Goal: Transaction & Acquisition: Purchase product/service

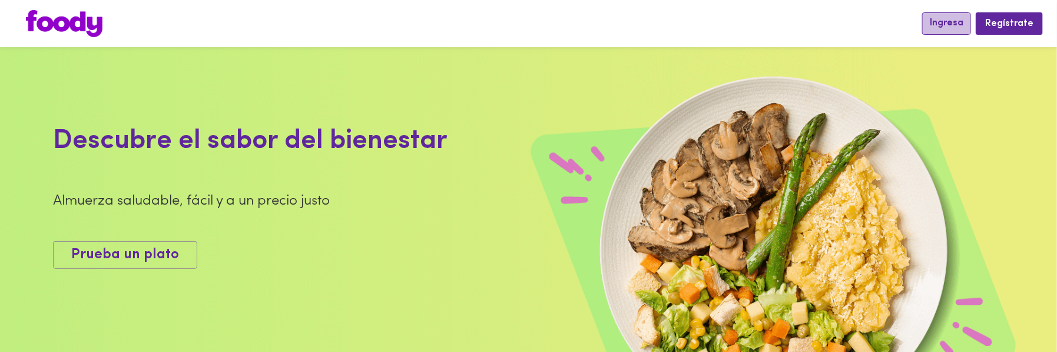
click at [953, 24] on span "Ingresa" at bounding box center [947, 23] width 34 height 11
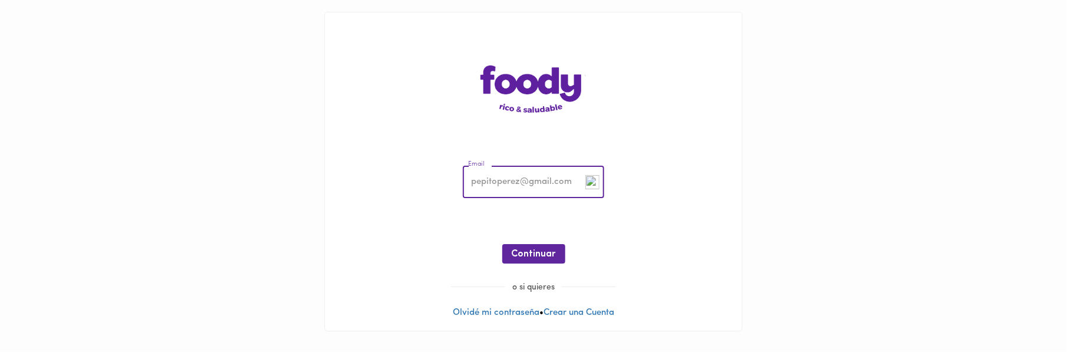
click at [498, 190] on input "email" at bounding box center [533, 182] width 141 height 32
click at [517, 178] on input "email" at bounding box center [533, 182] width 141 height 32
type input "[EMAIL_ADDRESS][DOMAIN_NAME]"
click at [534, 248] on span "Continuar" at bounding box center [534, 253] width 44 height 11
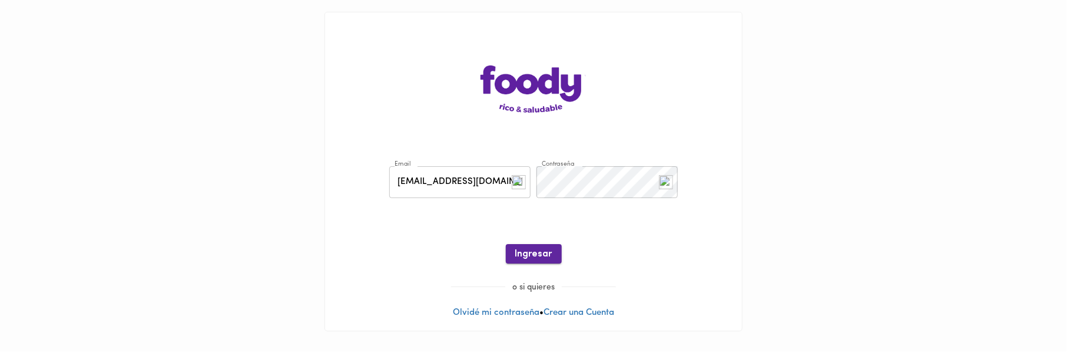
click at [538, 256] on span "Ingresar" at bounding box center [533, 253] width 37 height 11
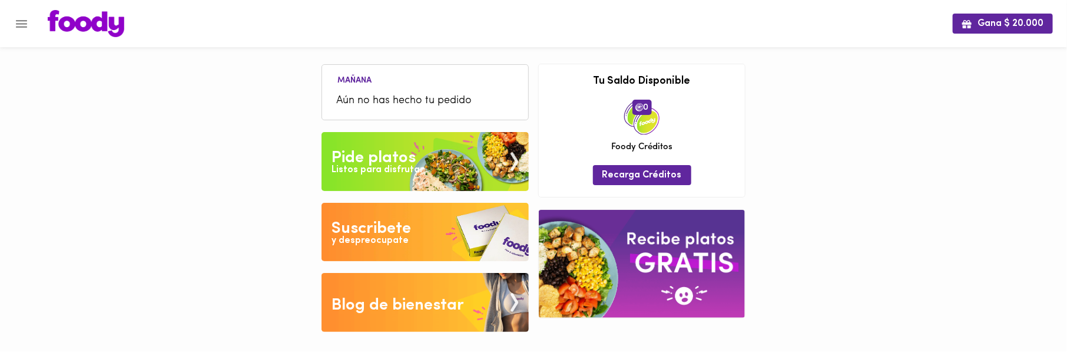
click at [369, 159] on div "Pide platos" at bounding box center [374, 158] width 84 height 24
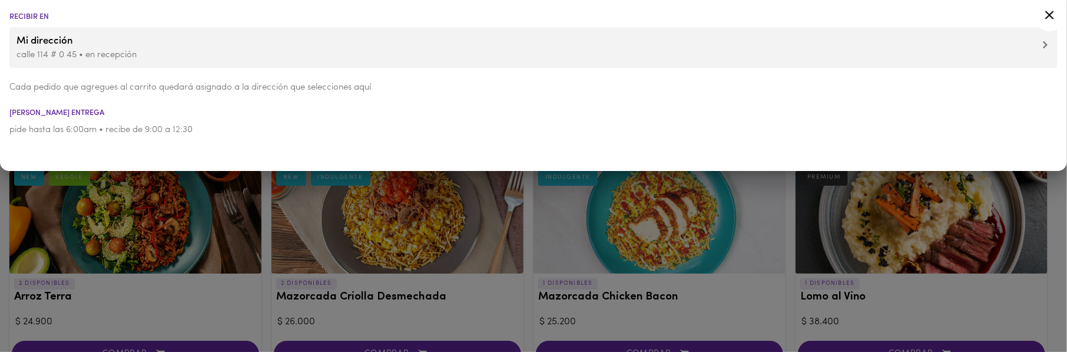
click at [520, 269] on div at bounding box center [533, 176] width 1067 height 352
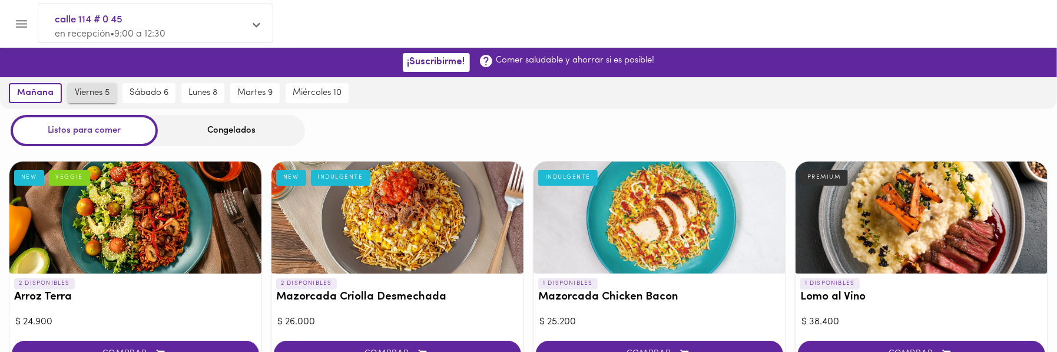
click at [94, 95] on span "viernes 5" at bounding box center [92, 93] width 35 height 11
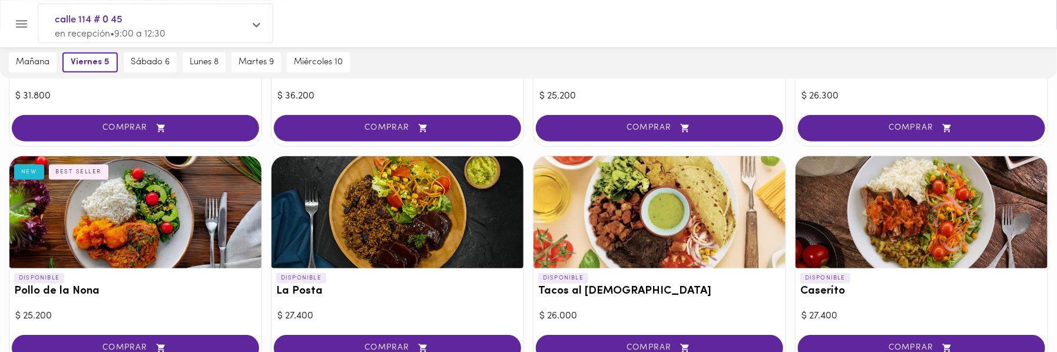
scroll to position [510, 0]
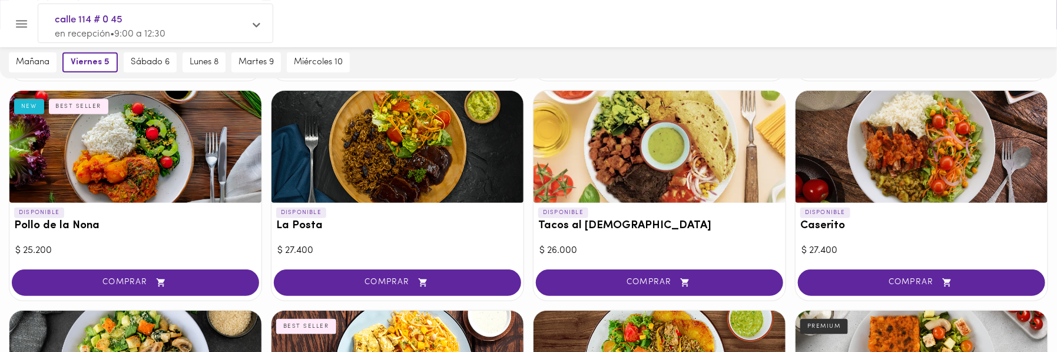
click at [134, 277] on span "COMPRAR" at bounding box center [135, 282] width 218 height 10
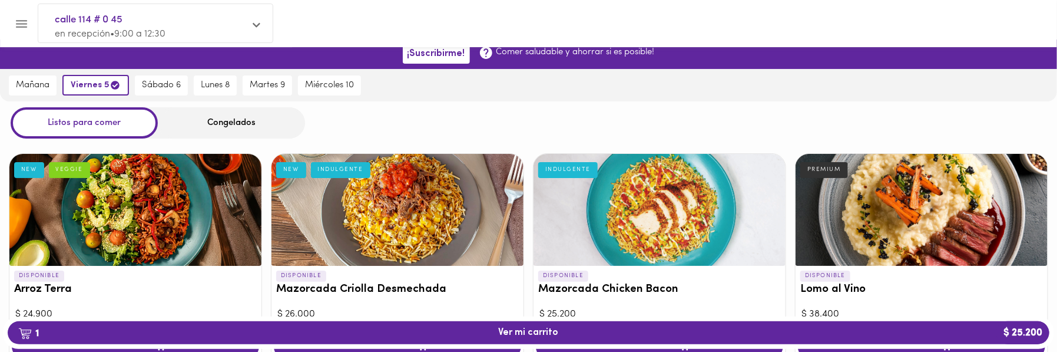
scroll to position [0, 0]
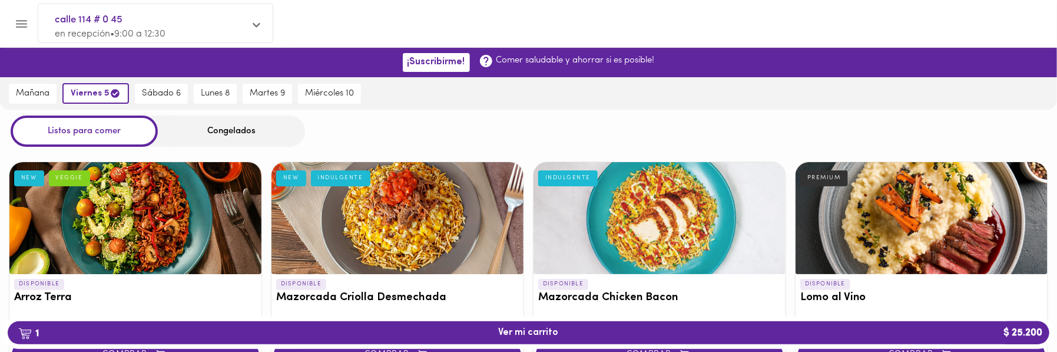
click at [233, 132] on div "Congelados" at bounding box center [231, 130] width 147 height 31
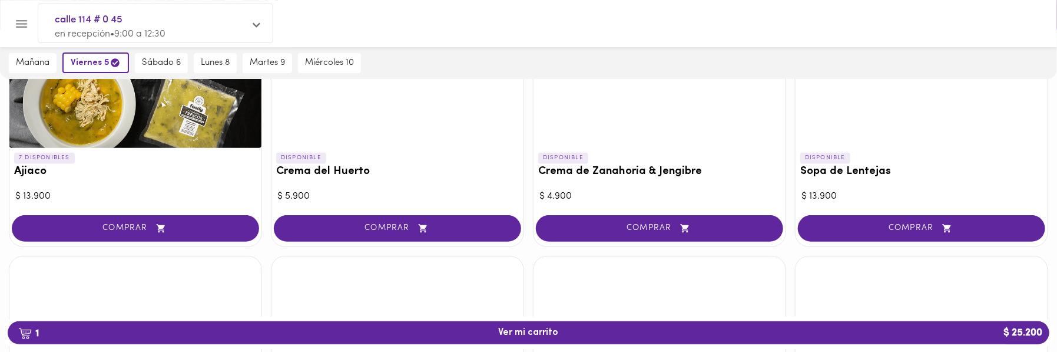
scroll to position [131, 0]
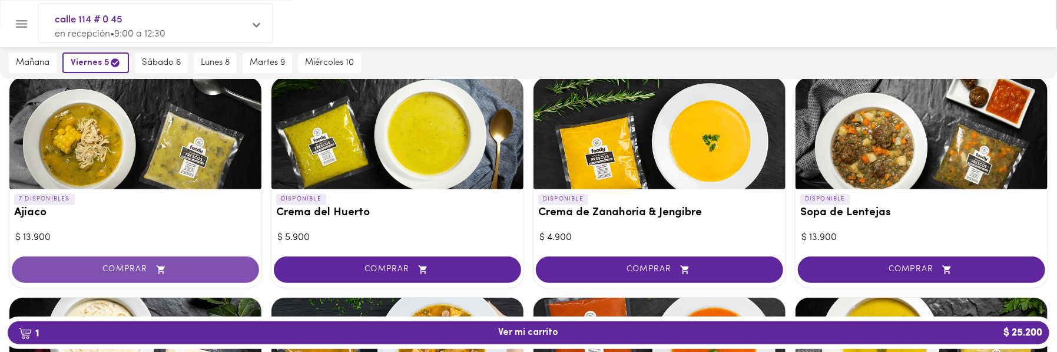
click at [147, 259] on button "COMPRAR" at bounding box center [135, 269] width 247 height 26
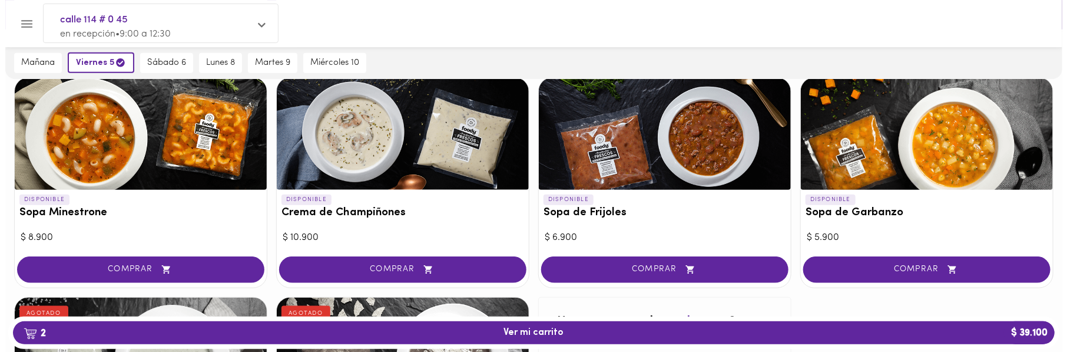
scroll to position [589, 0]
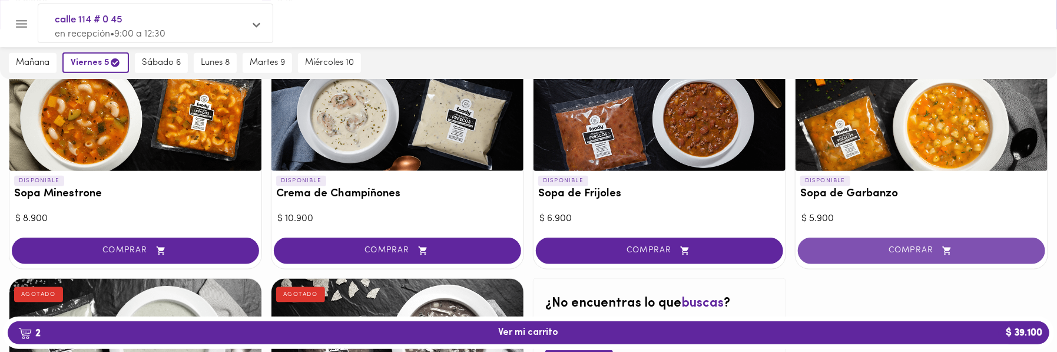
click at [878, 249] on span "COMPRAR" at bounding box center [922, 251] width 218 height 10
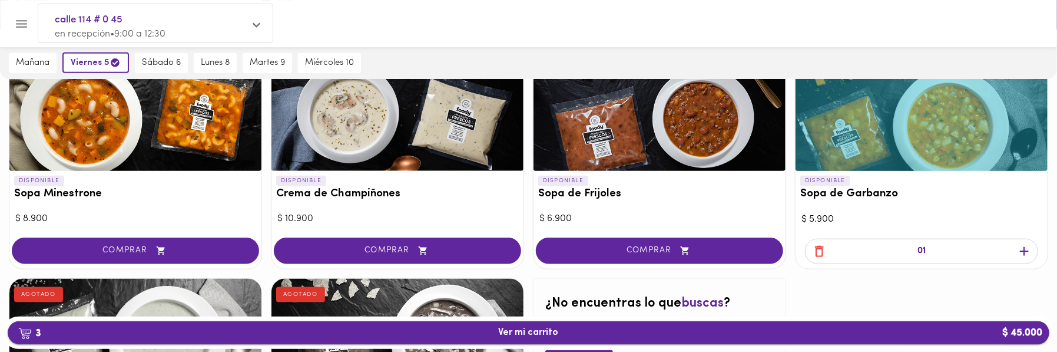
click at [529, 327] on span "3 Ver mi carrito $ 45.000" at bounding box center [529, 332] width 60 height 11
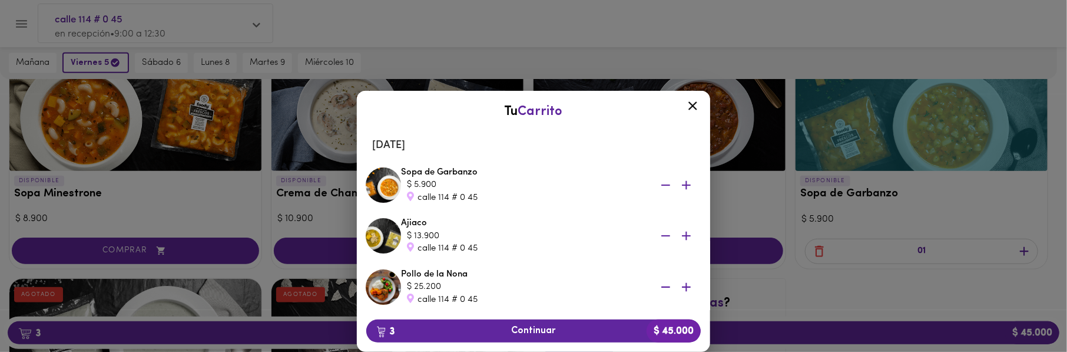
scroll to position [78, 0]
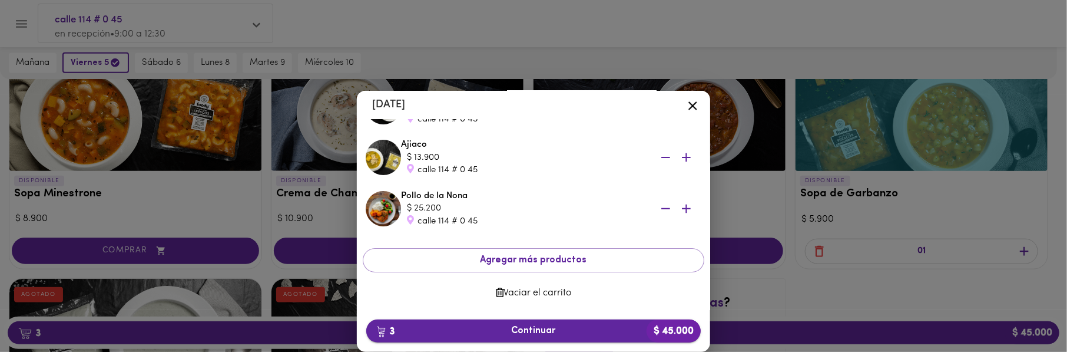
click at [518, 328] on span "3 Continuar $ 45.000" at bounding box center [534, 330] width 316 height 11
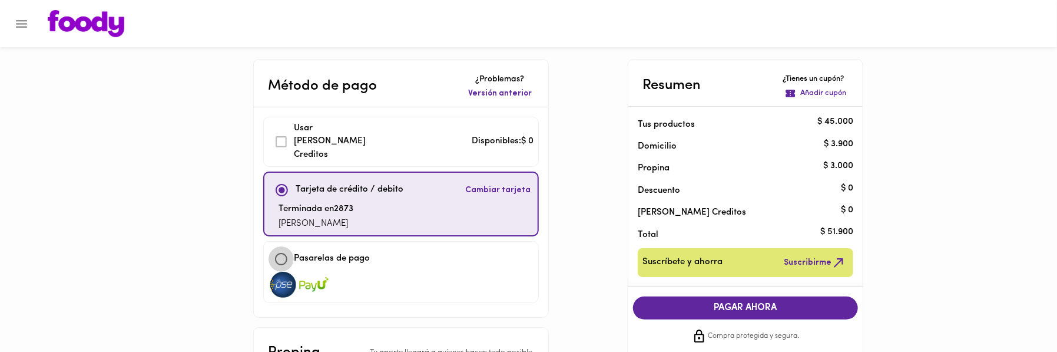
click at [282, 246] on input "checkbox" at bounding box center [280, 258] width 25 height 25
checkbox input "true"
checkbox input "false"
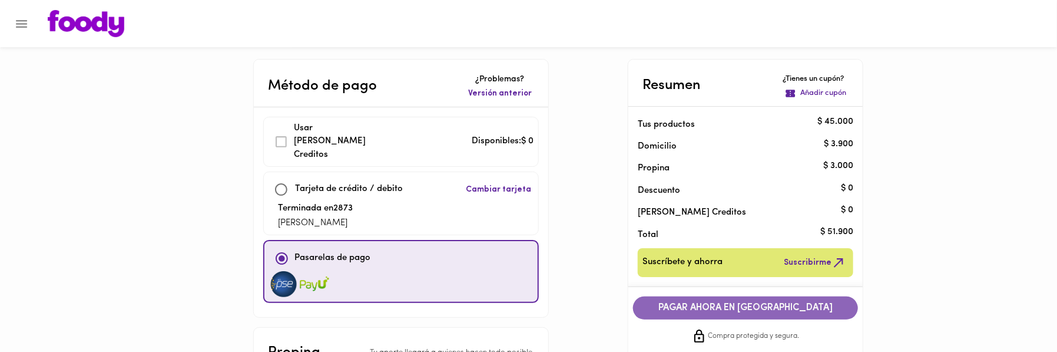
click at [712, 302] on span "PAGAR AHORA EN [GEOGRAPHIC_DATA]" at bounding box center [745, 307] width 201 height 11
